Goal: Browse casually

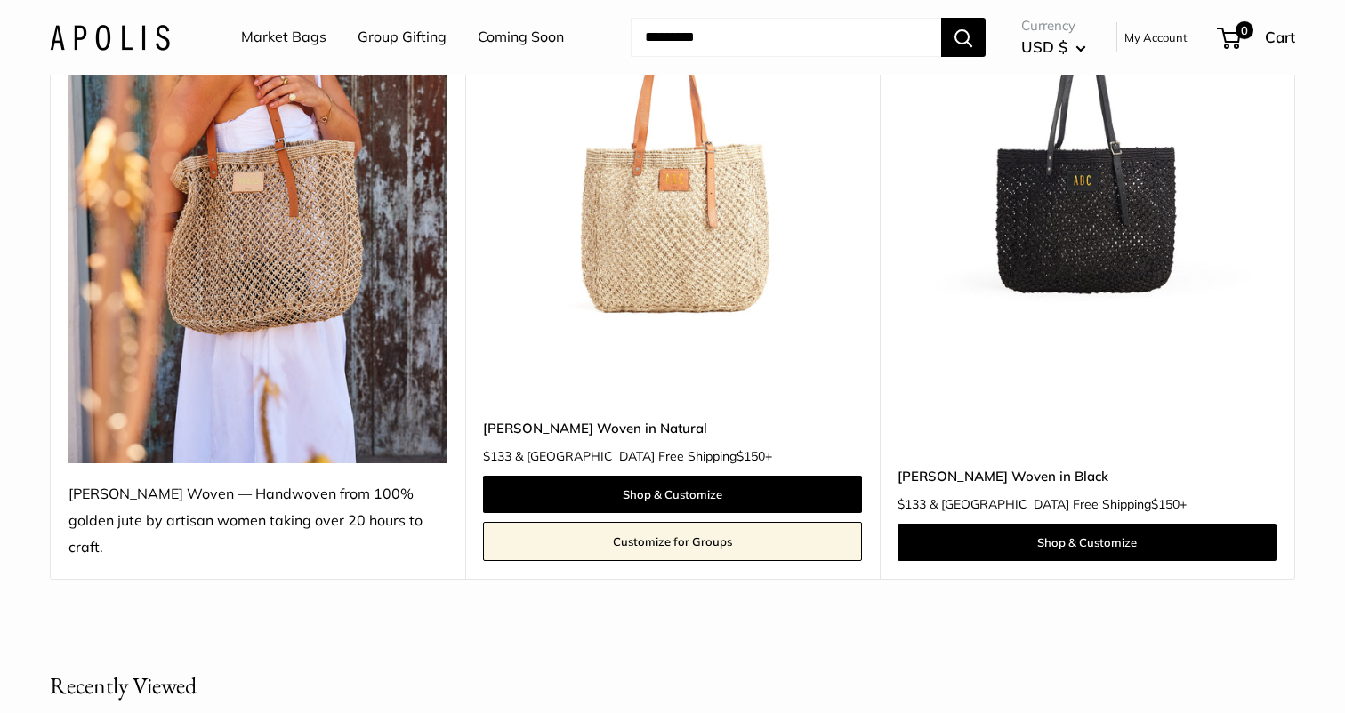
scroll to position [360, 0]
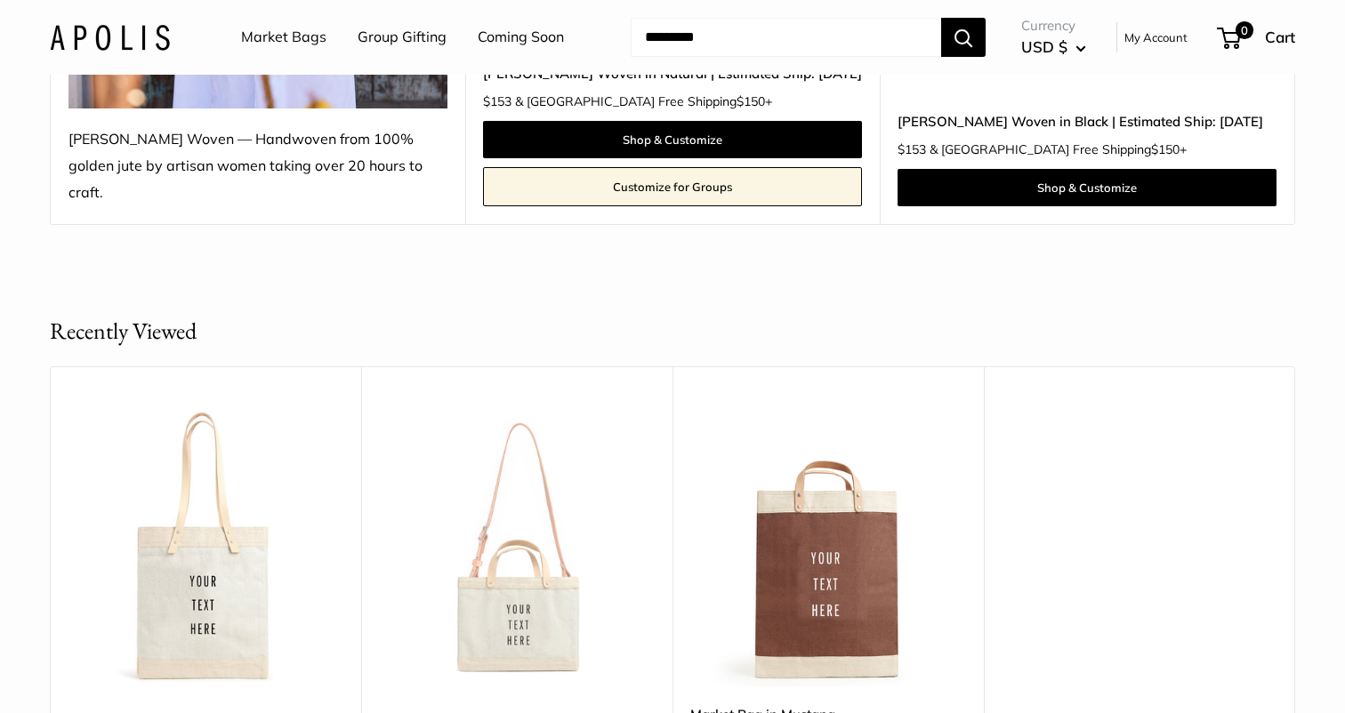
scroll to position [728, 0]
